Goal: Transaction & Acquisition: Purchase product/service

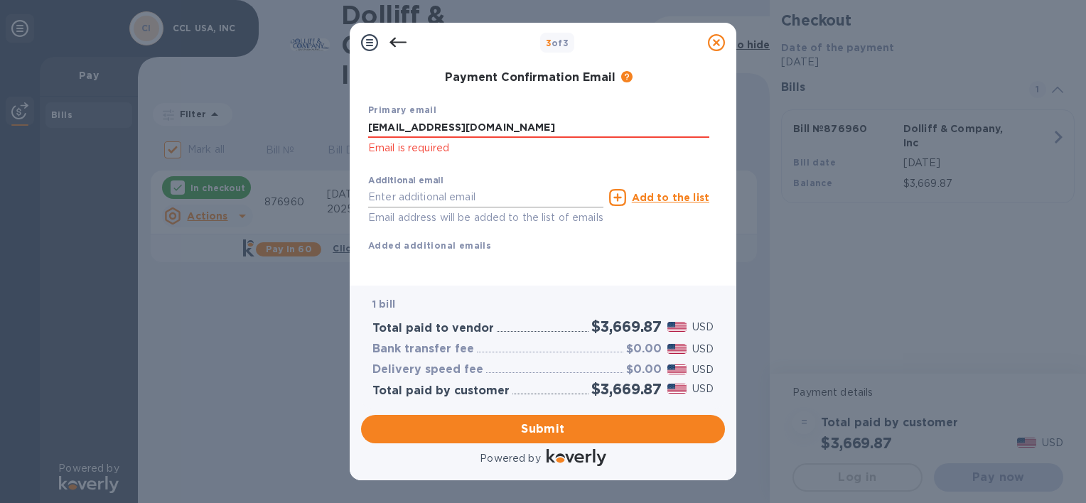
click at [386, 198] on input "text" at bounding box center [485, 197] width 235 height 21
click at [388, 193] on input "text" at bounding box center [485, 197] width 235 height 21
paste input "[PERSON_NAME][EMAIL_ADDRESS][DOMAIN_NAME]"
type input "[PERSON_NAME][EMAIL_ADDRESS][DOMAIN_NAME]"
click at [679, 257] on div "Additional email [PERSON_NAME][EMAIL_ADDRESS][DOMAIN_NAME] Email address will b…" at bounding box center [538, 211] width 352 height 96
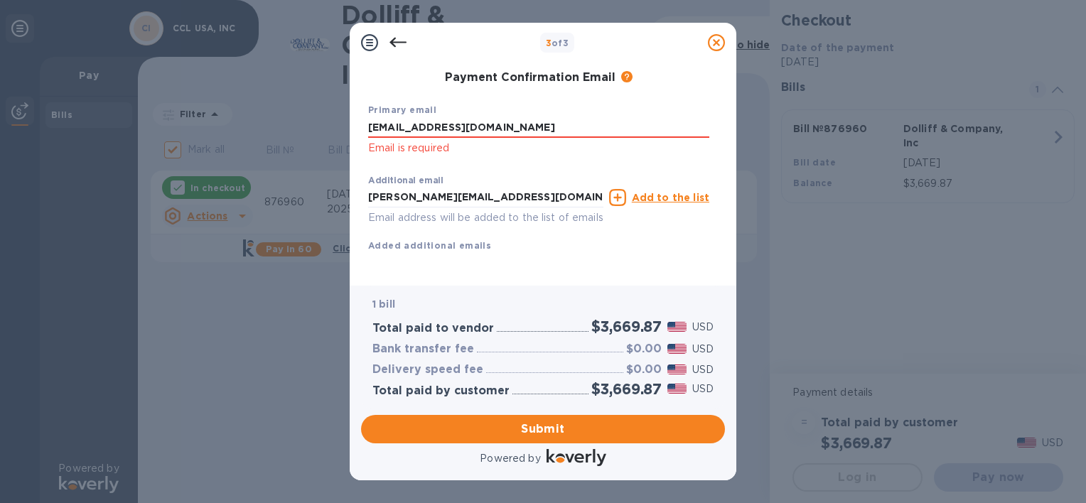
scroll to position [264, 0]
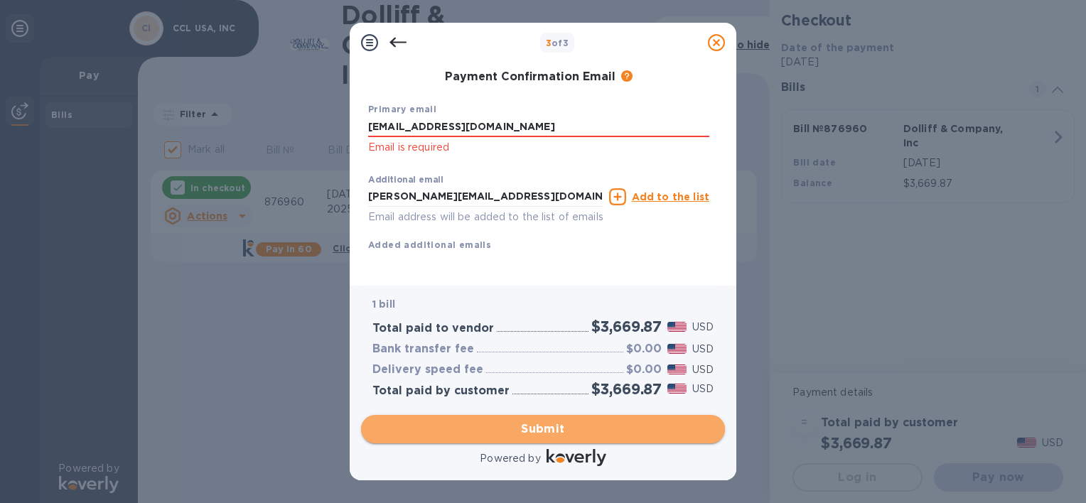
click at [561, 425] on span "Submit" at bounding box center [542, 429] width 341 height 17
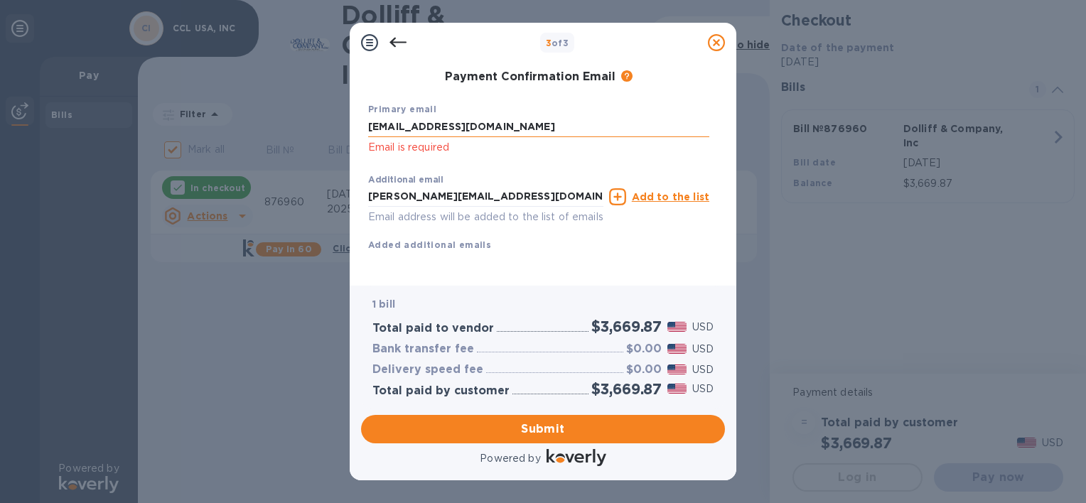
click at [469, 117] on input "[EMAIL_ADDRESS][DOMAIN_NAME]" at bounding box center [538, 127] width 341 height 21
drag, startPoint x: 470, startPoint y: 108, endPoint x: 281, endPoint y: 113, distance: 188.3
click at [282, 114] on div "3 of 3 Payment Contact Information First name [PERSON_NAME] First name is a req…" at bounding box center [543, 251] width 1086 height 503
type input "[EMAIL_ADDRESS][DOMAIN_NAME]"
click at [497, 186] on input "[PERSON_NAME][EMAIL_ADDRESS][DOMAIN_NAME]" at bounding box center [485, 196] width 235 height 21
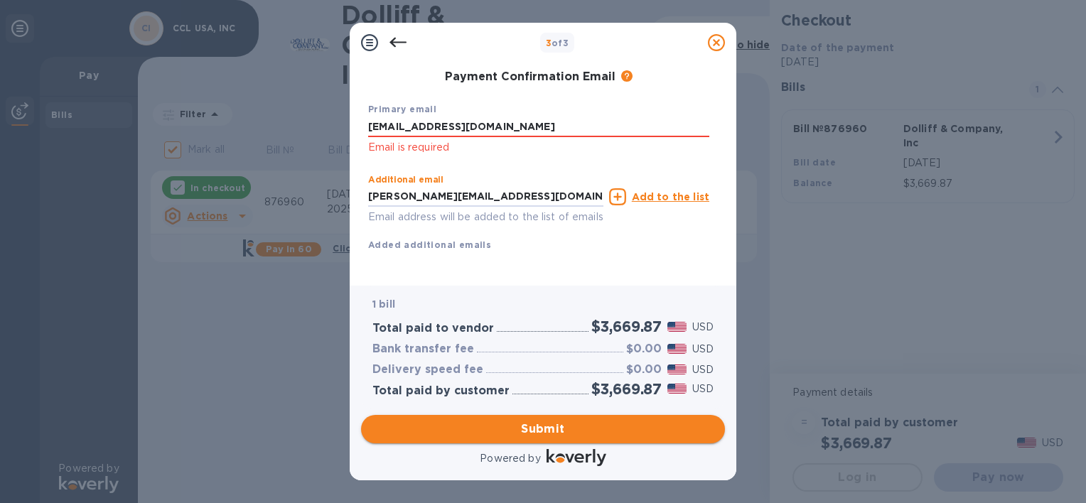
click at [546, 423] on span "Submit" at bounding box center [542, 429] width 341 height 17
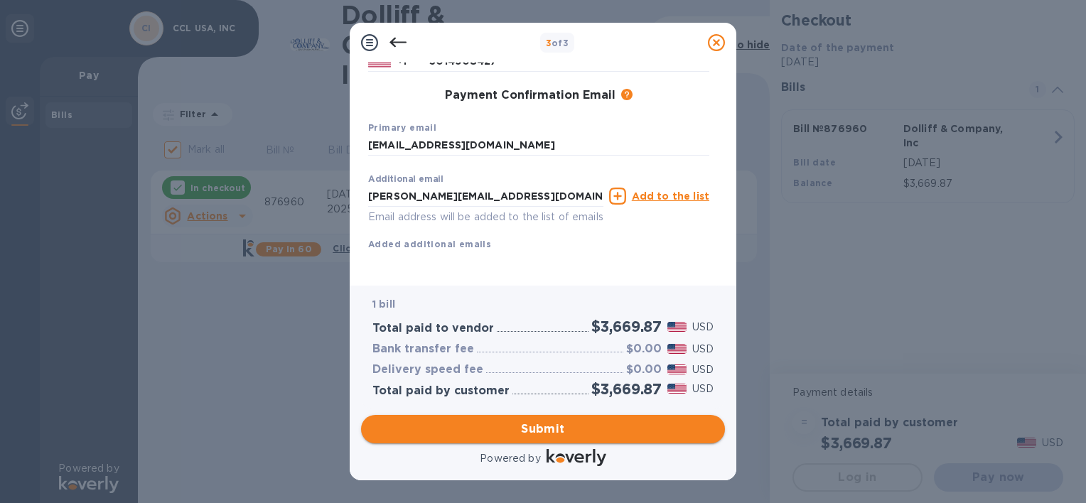
scroll to position [245, 0]
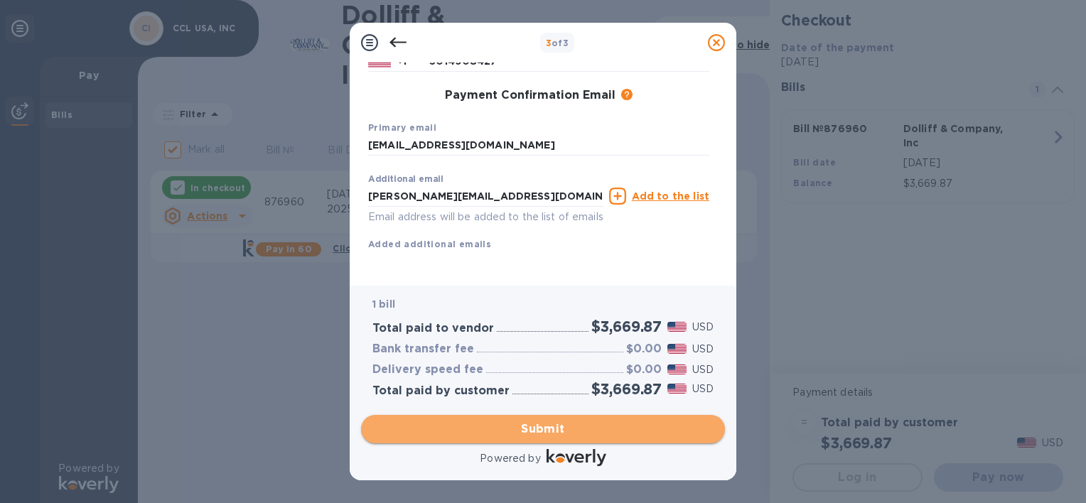
click at [561, 426] on span "Submit" at bounding box center [542, 429] width 341 height 17
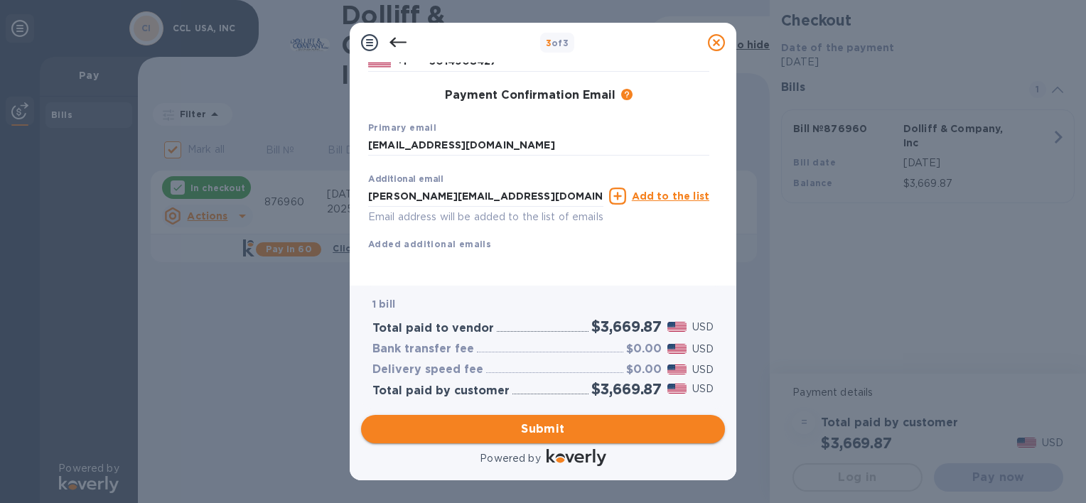
click at [554, 431] on span "Submit" at bounding box center [542, 429] width 341 height 17
click at [618, 188] on icon at bounding box center [617, 196] width 17 height 17
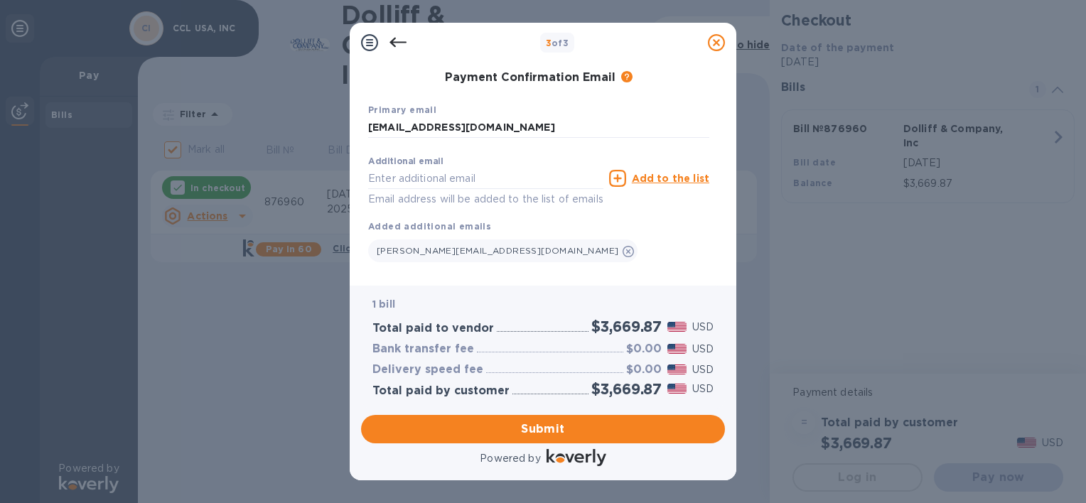
scroll to position [264, 0]
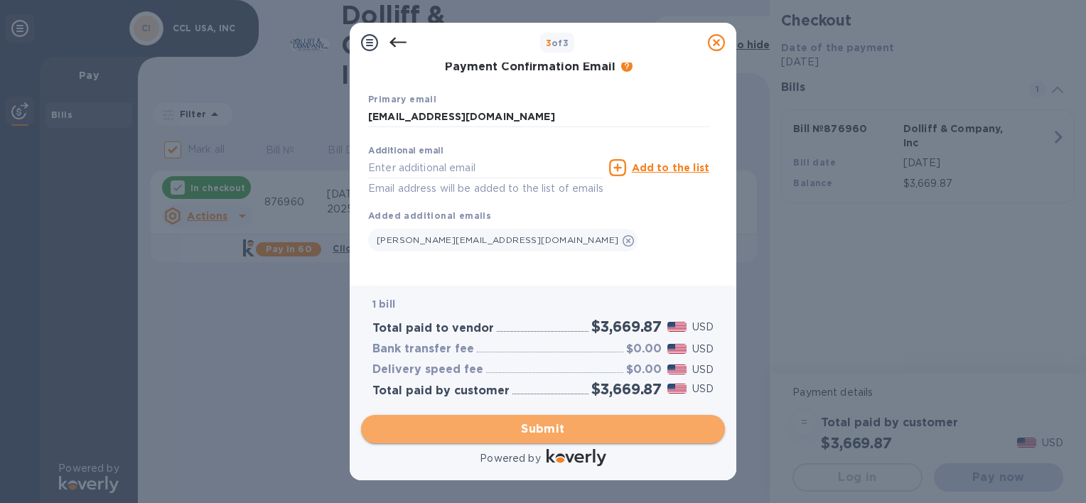
click at [561, 422] on span "Submit" at bounding box center [542, 429] width 341 height 17
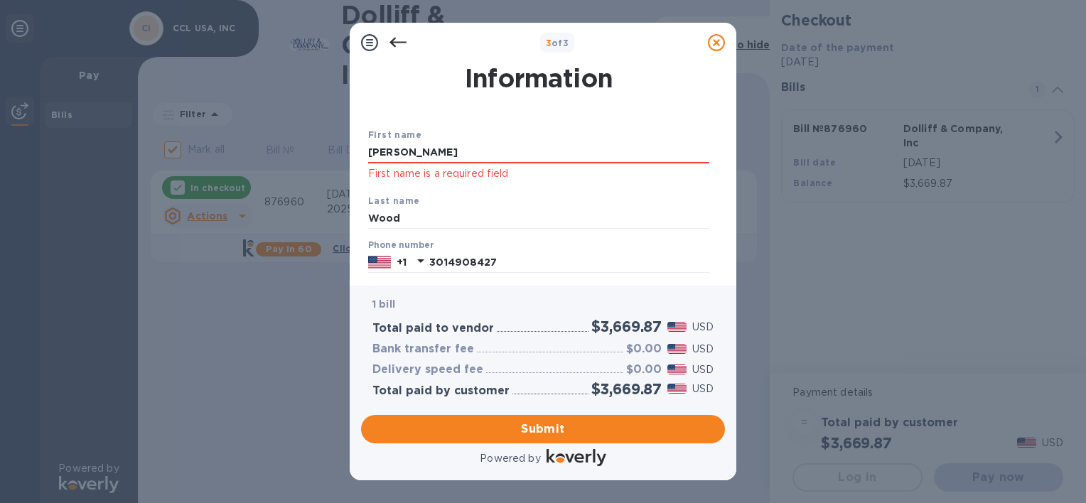
scroll to position [0, 0]
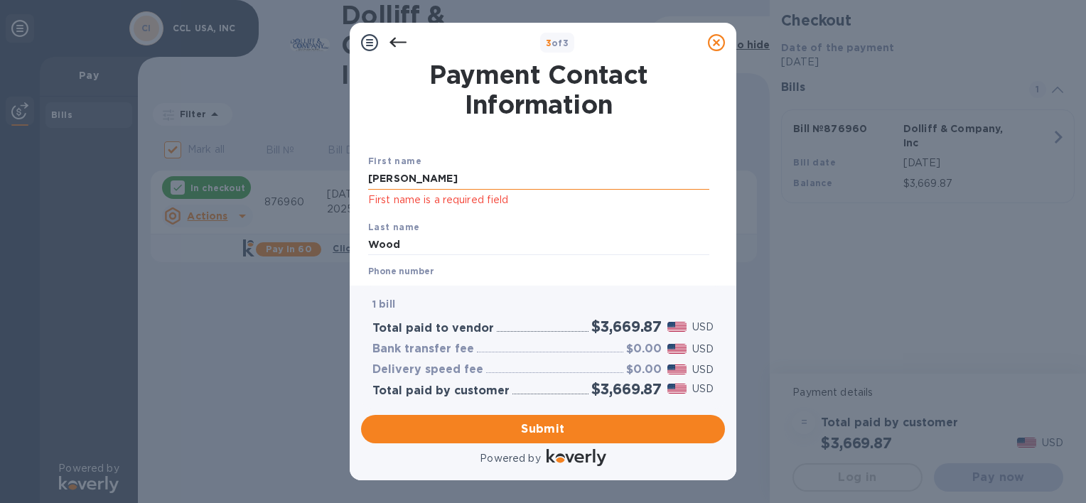
click at [412, 180] on input "[PERSON_NAME]" at bounding box center [538, 178] width 341 height 21
drag, startPoint x: 412, startPoint y: 180, endPoint x: 245, endPoint y: 183, distance: 167.0
click at [245, 183] on div "3 of 3 Payment Contact Information First name [PERSON_NAME] First name is a req…" at bounding box center [543, 251] width 1086 height 503
type input "[PERSON_NAME]"
type input "Wood"
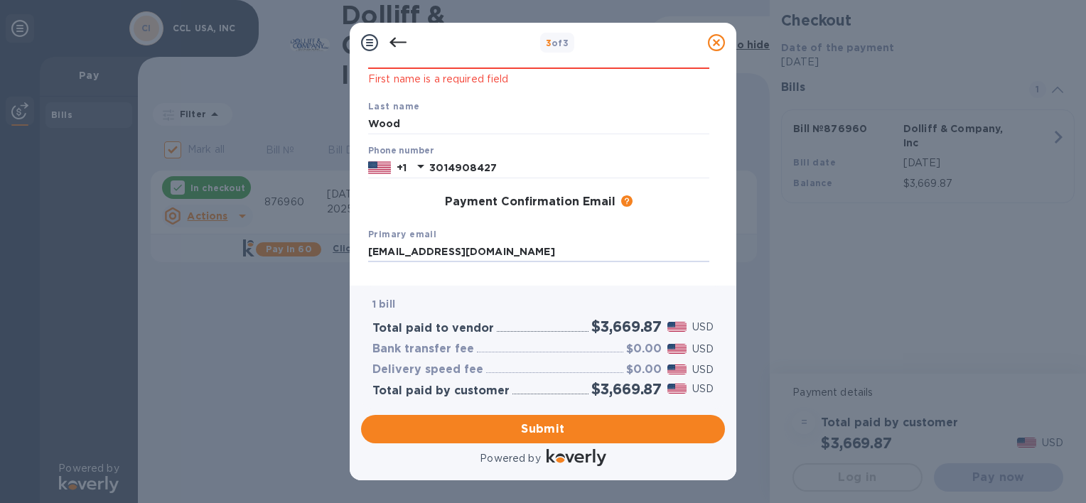
scroll to position [256, 0]
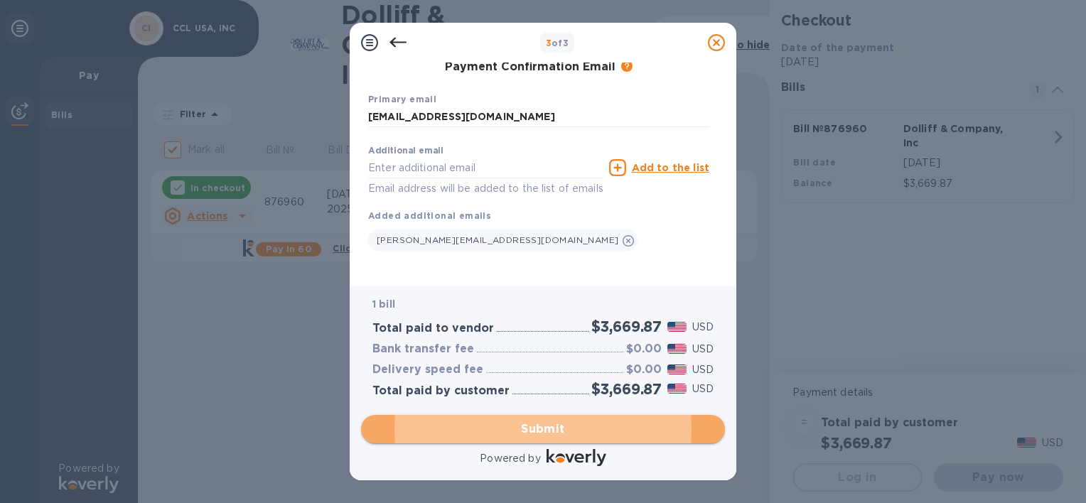
click at [605, 431] on span "Submit" at bounding box center [542, 429] width 341 height 17
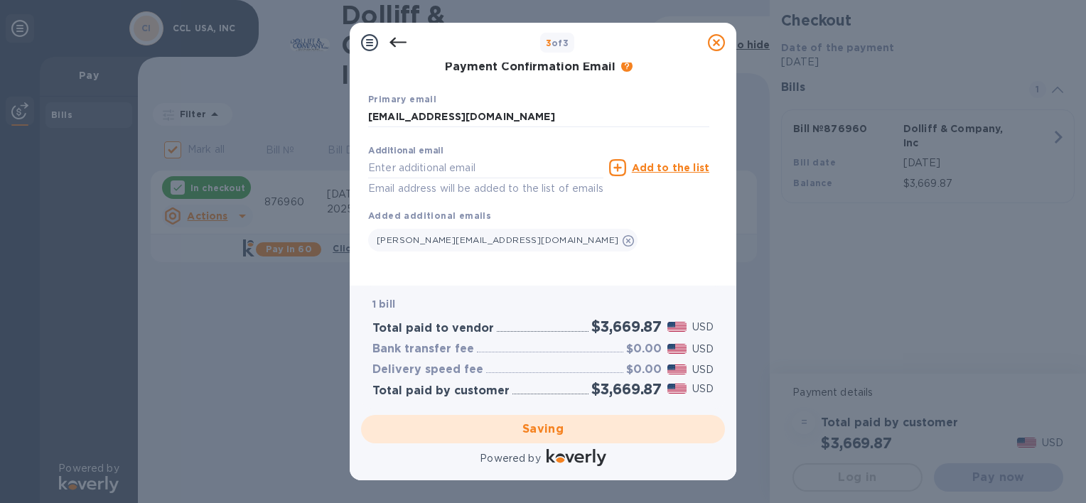
click at [583, 430] on div "Saving" at bounding box center [542, 429] width 375 height 40
checkbox input "false"
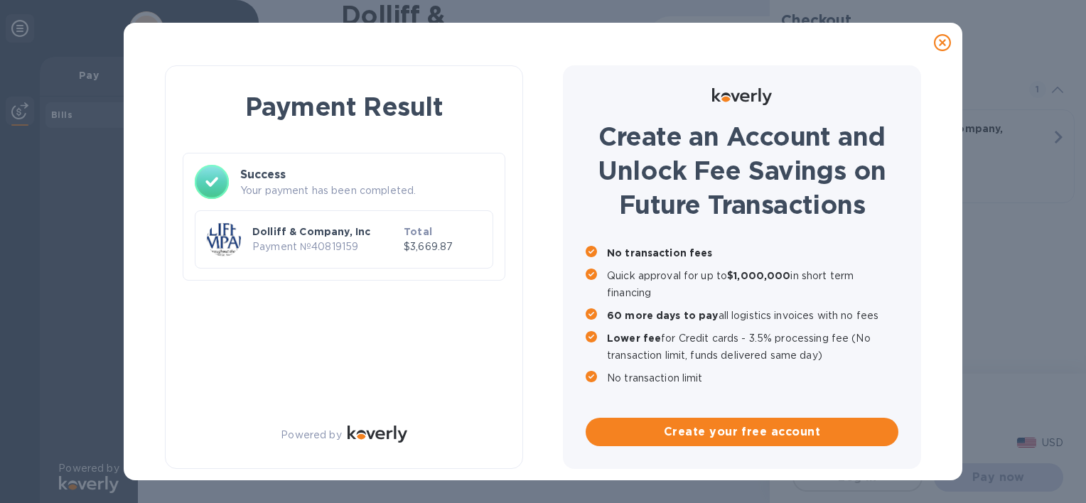
scroll to position [0, 0]
